Goal: Information Seeking & Learning: Learn about a topic

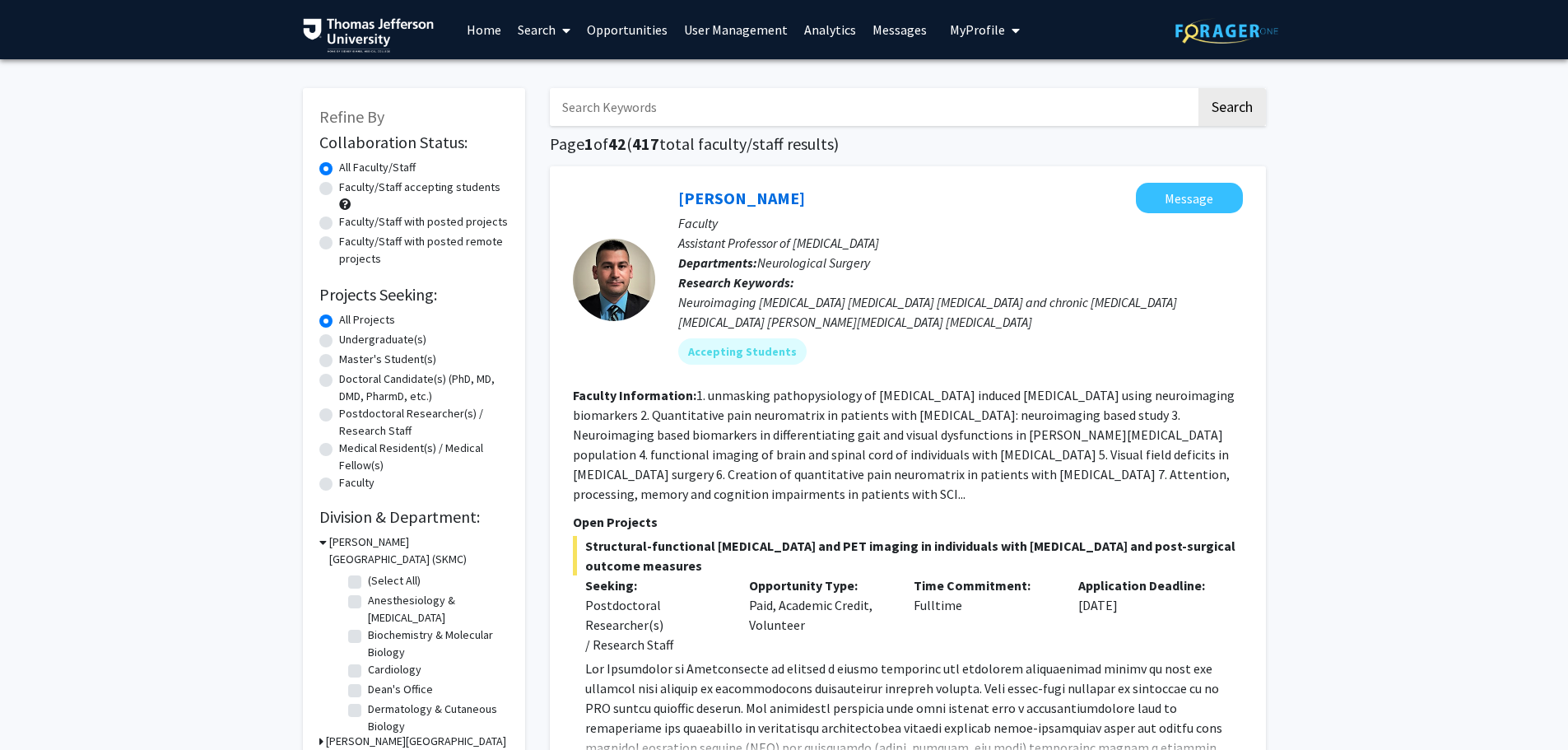
click at [812, 30] on link "Analytics" at bounding box center [829, 30] width 68 height 57
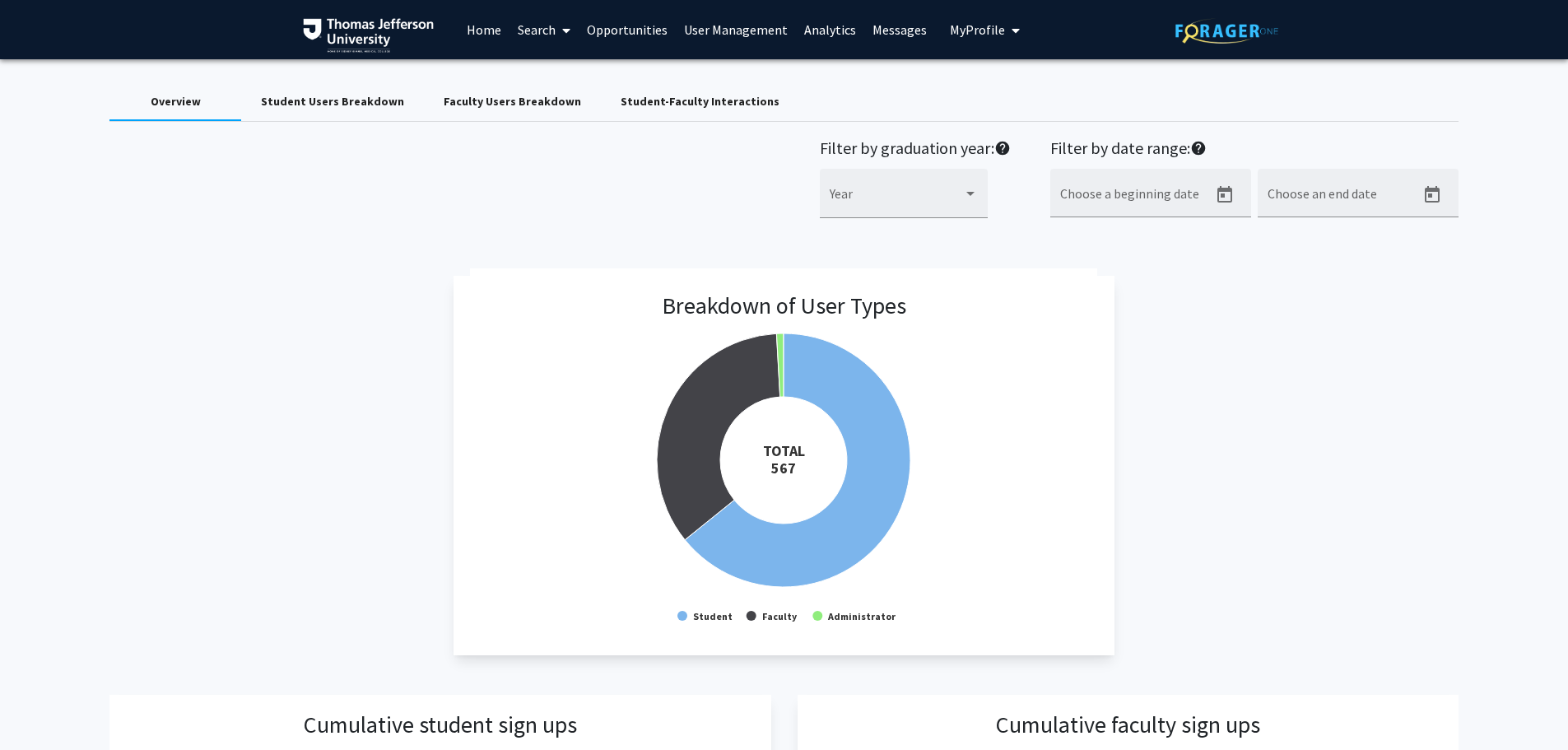
click at [548, 32] on link "Search" at bounding box center [543, 30] width 69 height 57
click at [560, 74] on span "Faculty/Staff" at bounding box center [569, 76] width 121 height 33
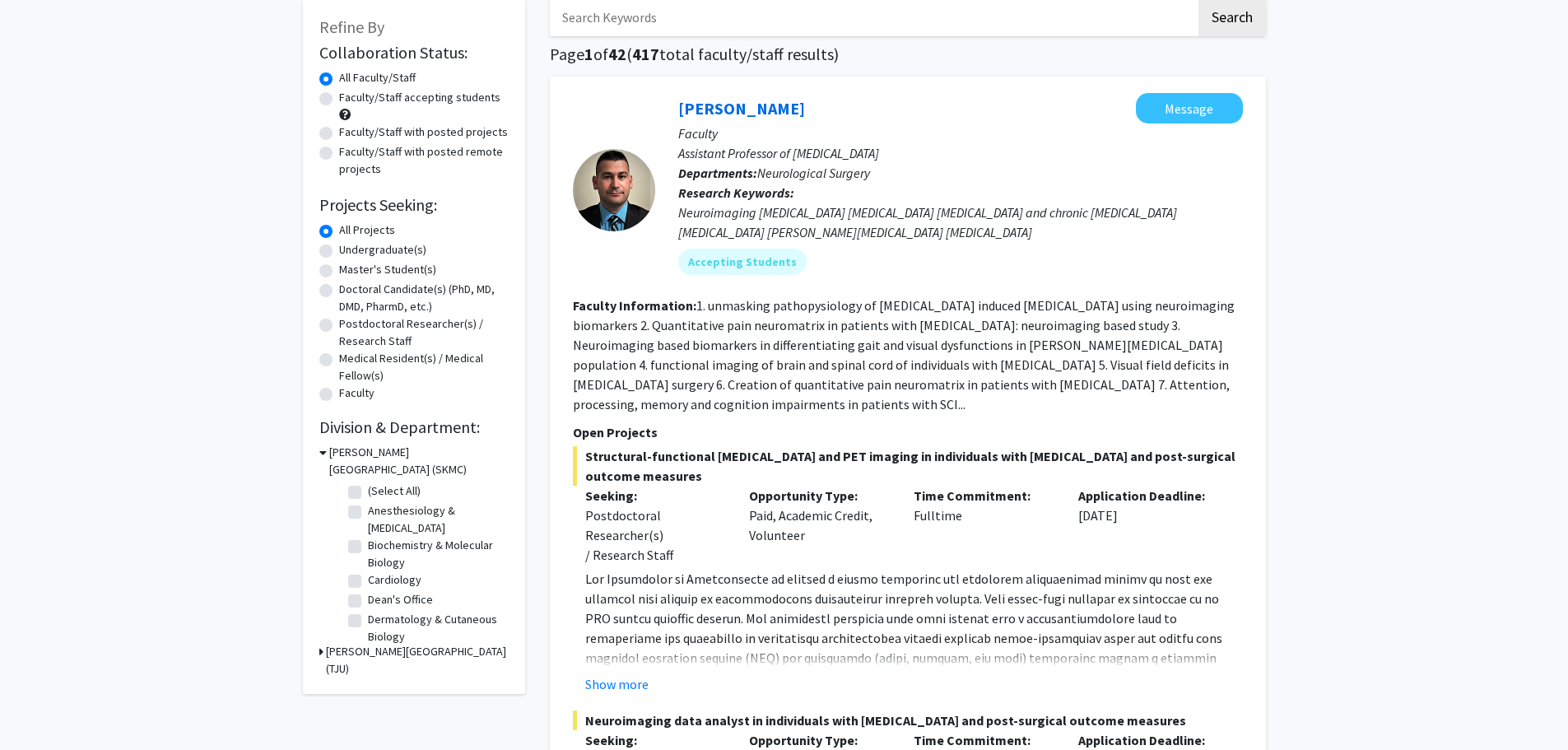
scroll to position [247, 0]
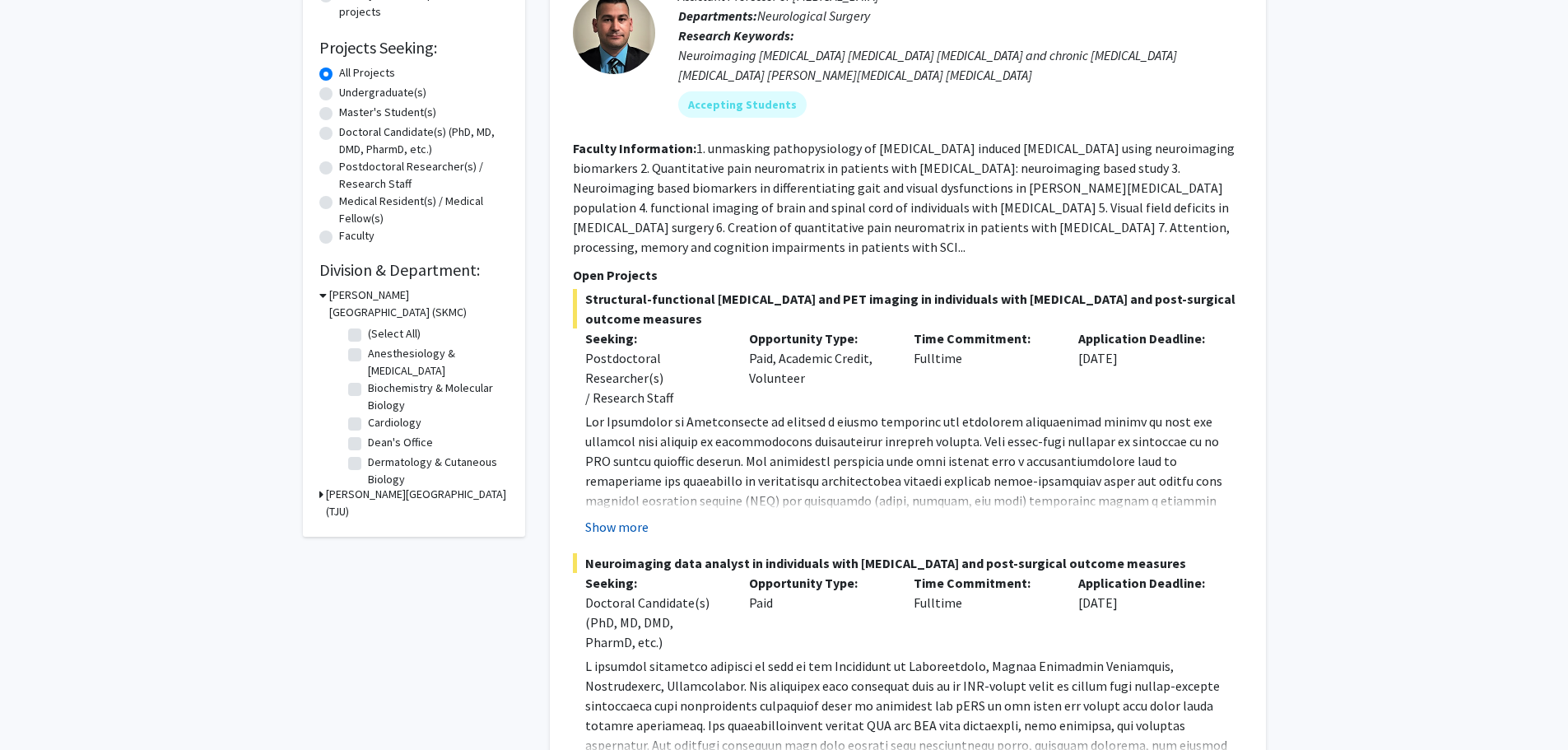
click at [615, 522] on button "Show more" at bounding box center [617, 526] width 63 height 20
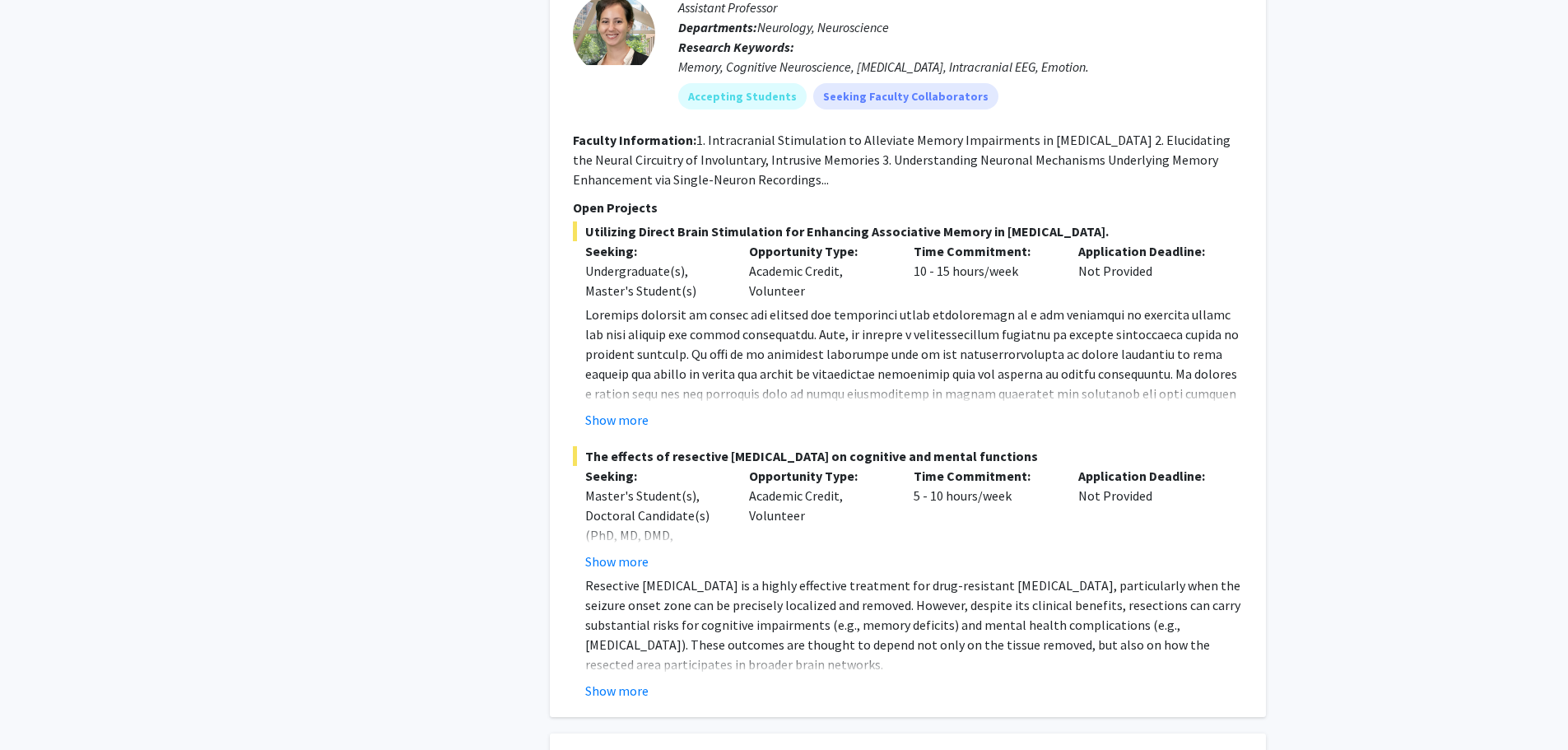
scroll to position [1893, 0]
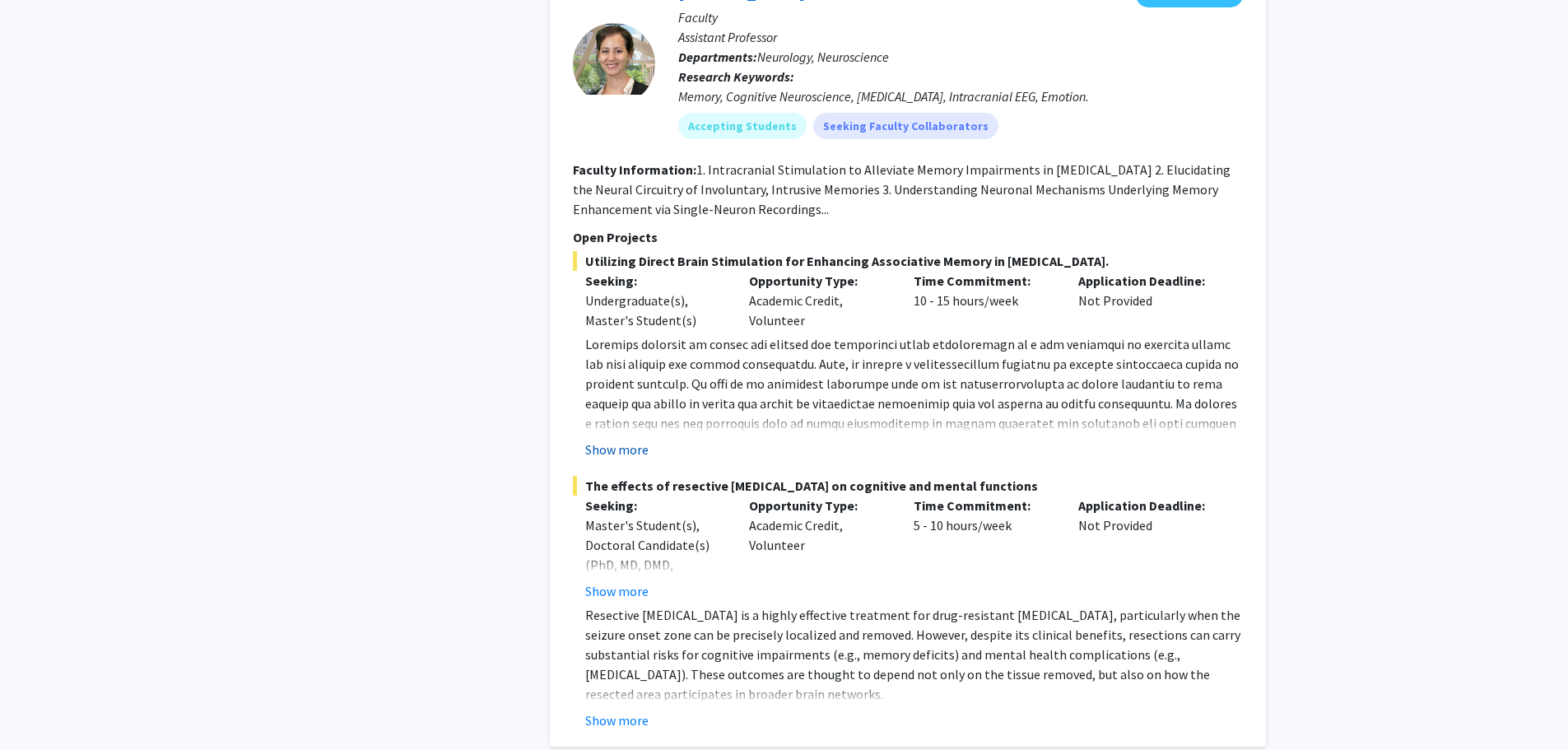
click at [627, 450] on button "Show more" at bounding box center [617, 449] width 63 height 20
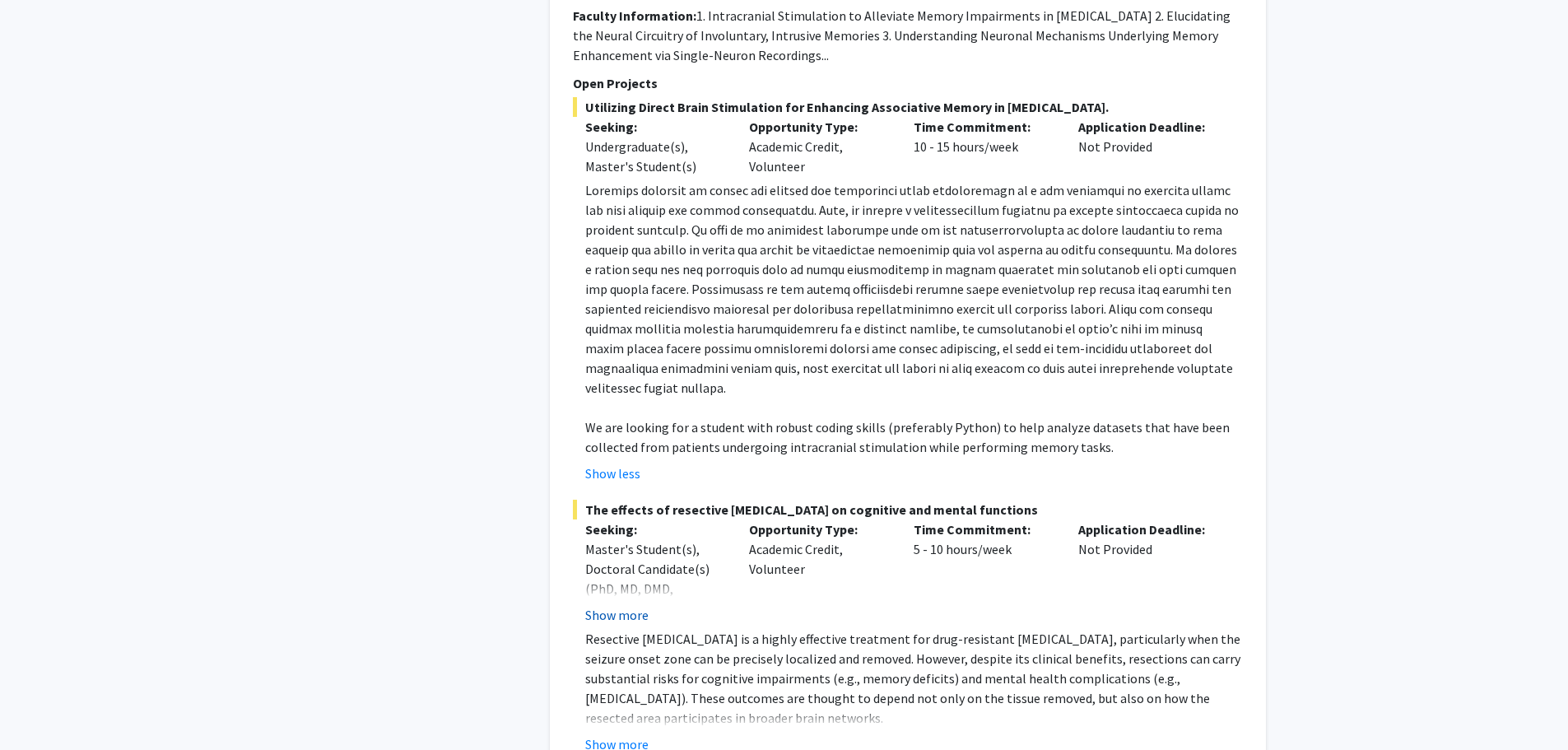
scroll to position [2140, 0]
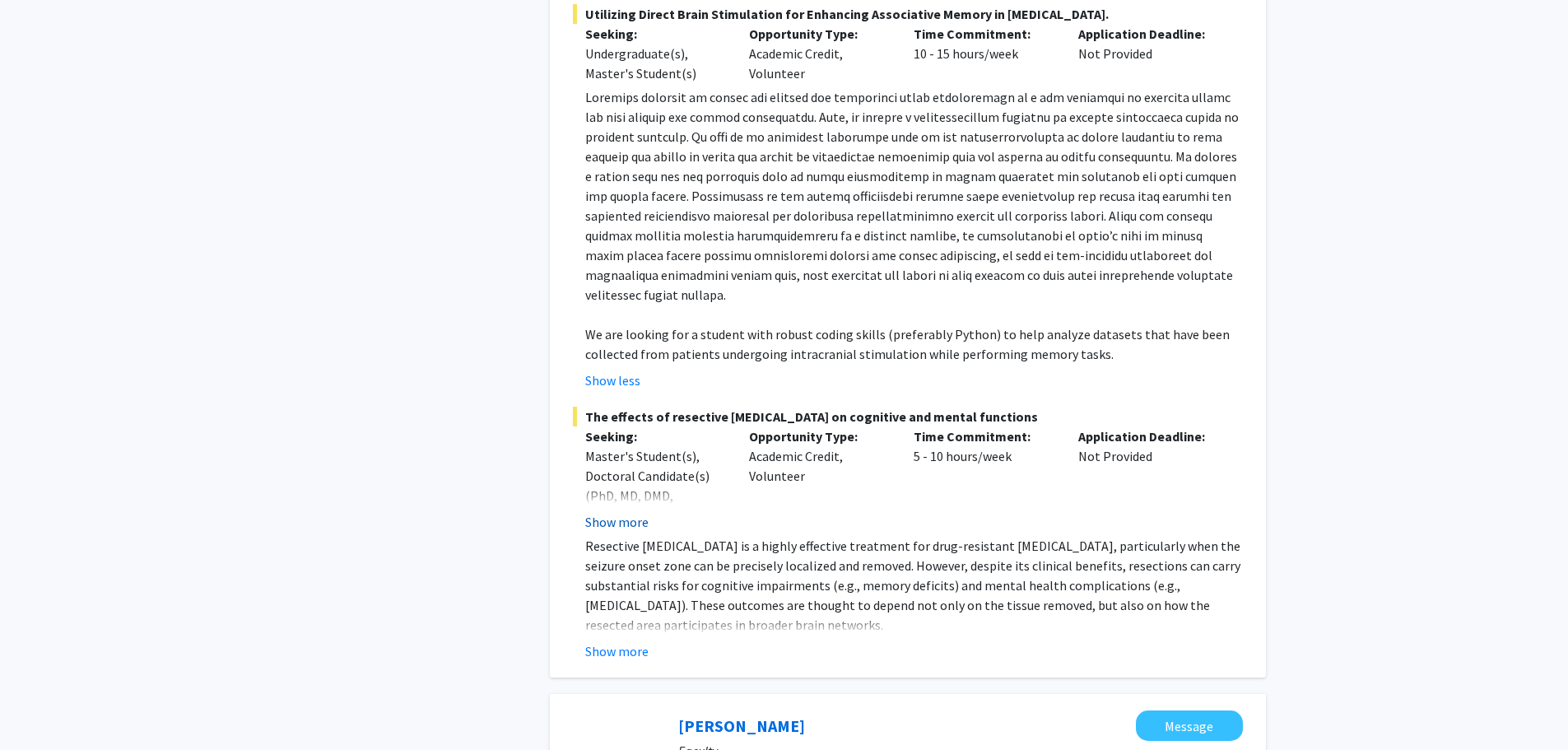
click at [615, 527] on button "Show more" at bounding box center [617, 521] width 63 height 20
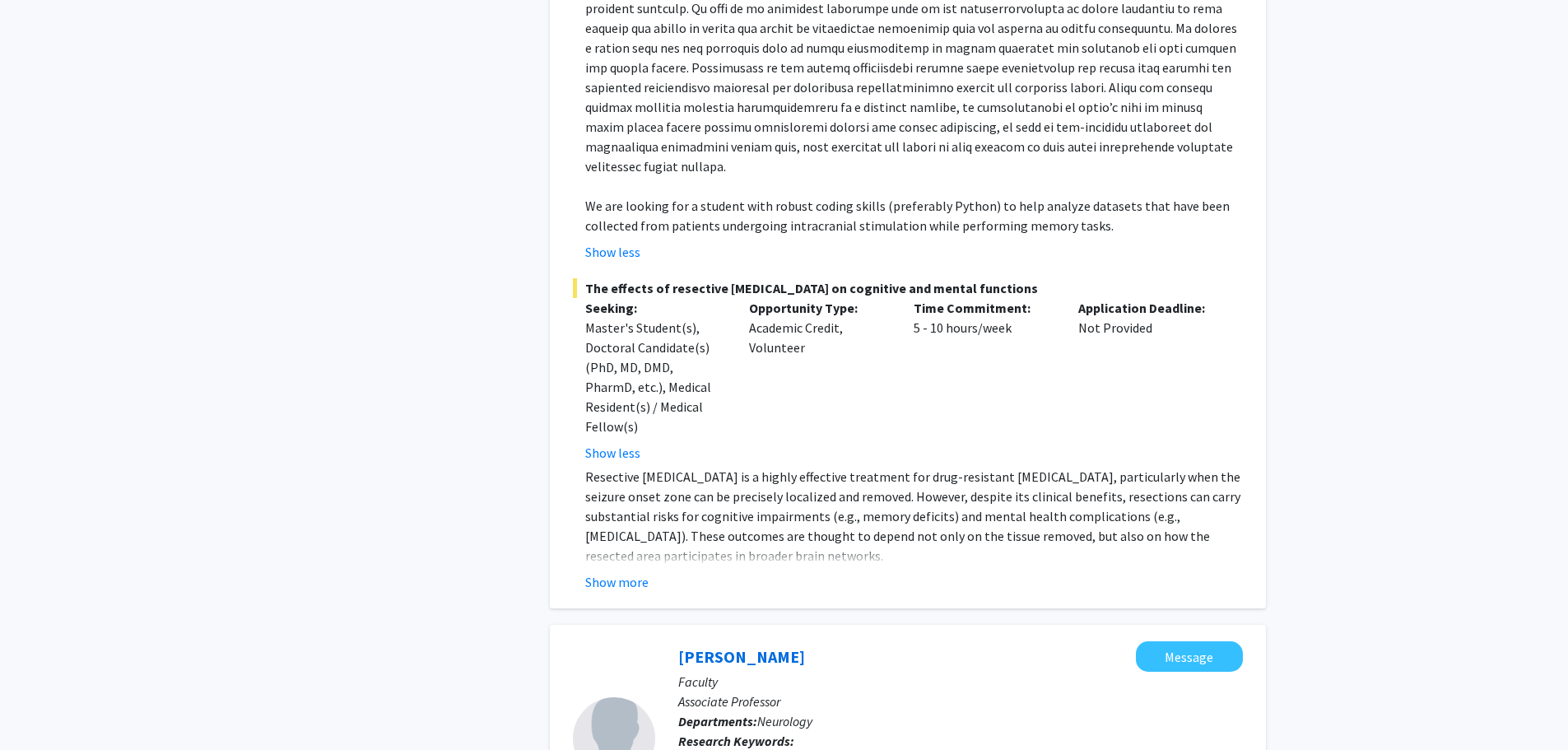
scroll to position [2305, 0]
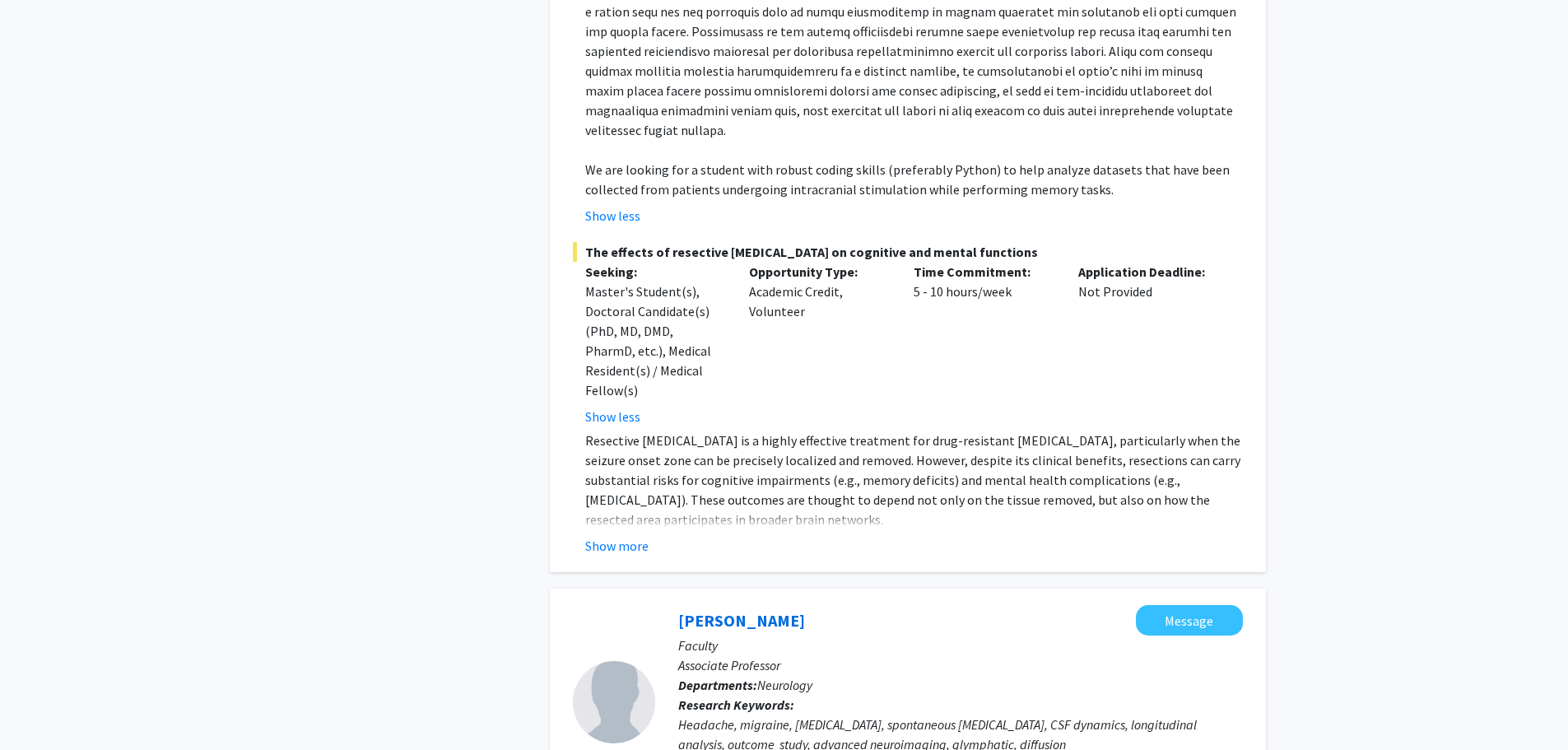
click at [1110, 344] on div "Application Deadline: Not Provided" at bounding box center [1148, 344] width 165 height 165
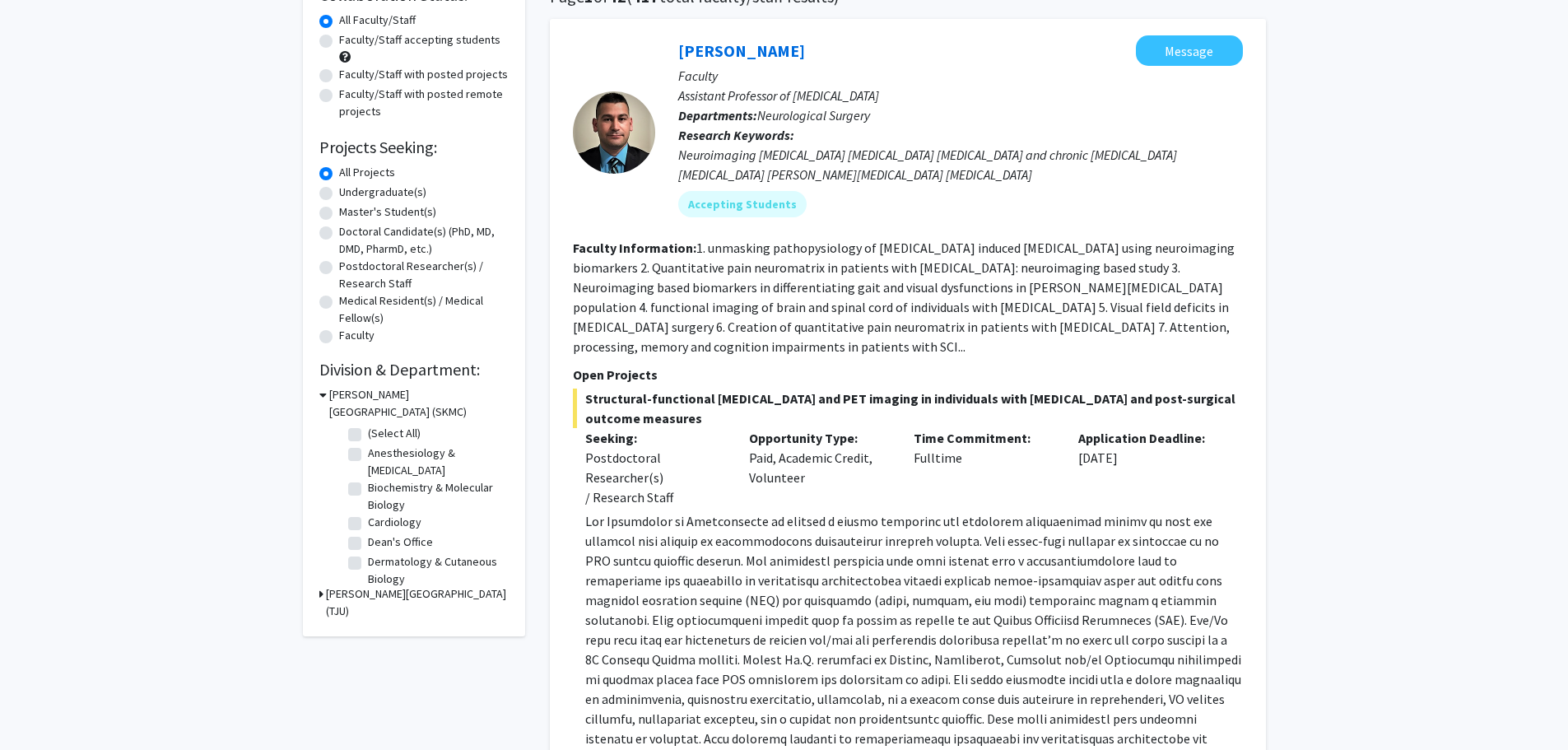
scroll to position [0, 0]
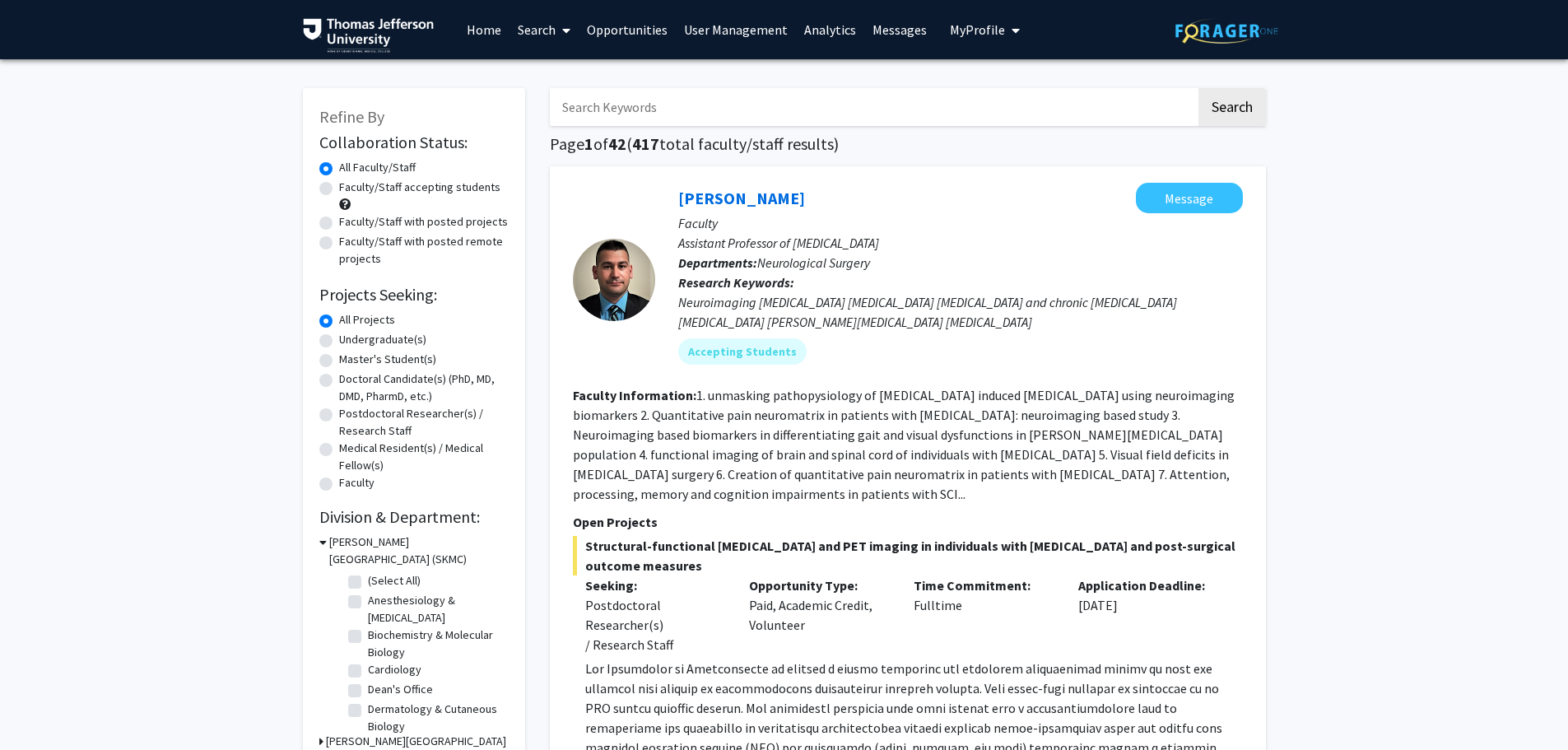
click at [546, 22] on link "Search" at bounding box center [543, 30] width 69 height 57
click at [777, 500] on section "Faculty Information: 1. unmasking pathopysiology of [MEDICAL_DATA] induced [MED…" at bounding box center [908, 445] width 670 height 119
click at [973, 557] on span "Structural-functional [MEDICAL_DATA] and PET imaging in individuals with [MEDIC…" at bounding box center [908, 555] width 670 height 39
click at [728, 32] on link "User Management" at bounding box center [736, 30] width 121 height 57
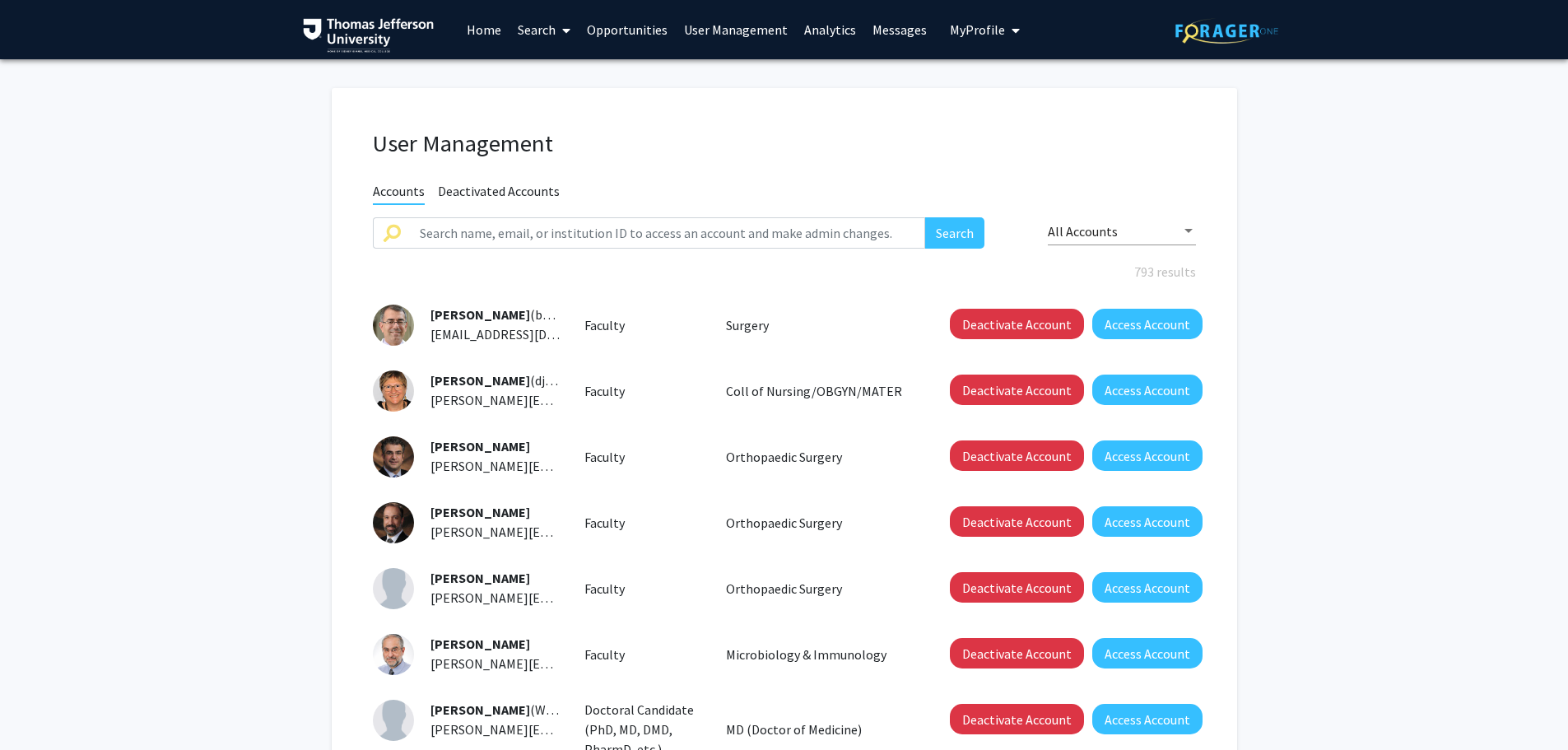
click at [828, 31] on link "Analytics" at bounding box center [829, 30] width 68 height 57
